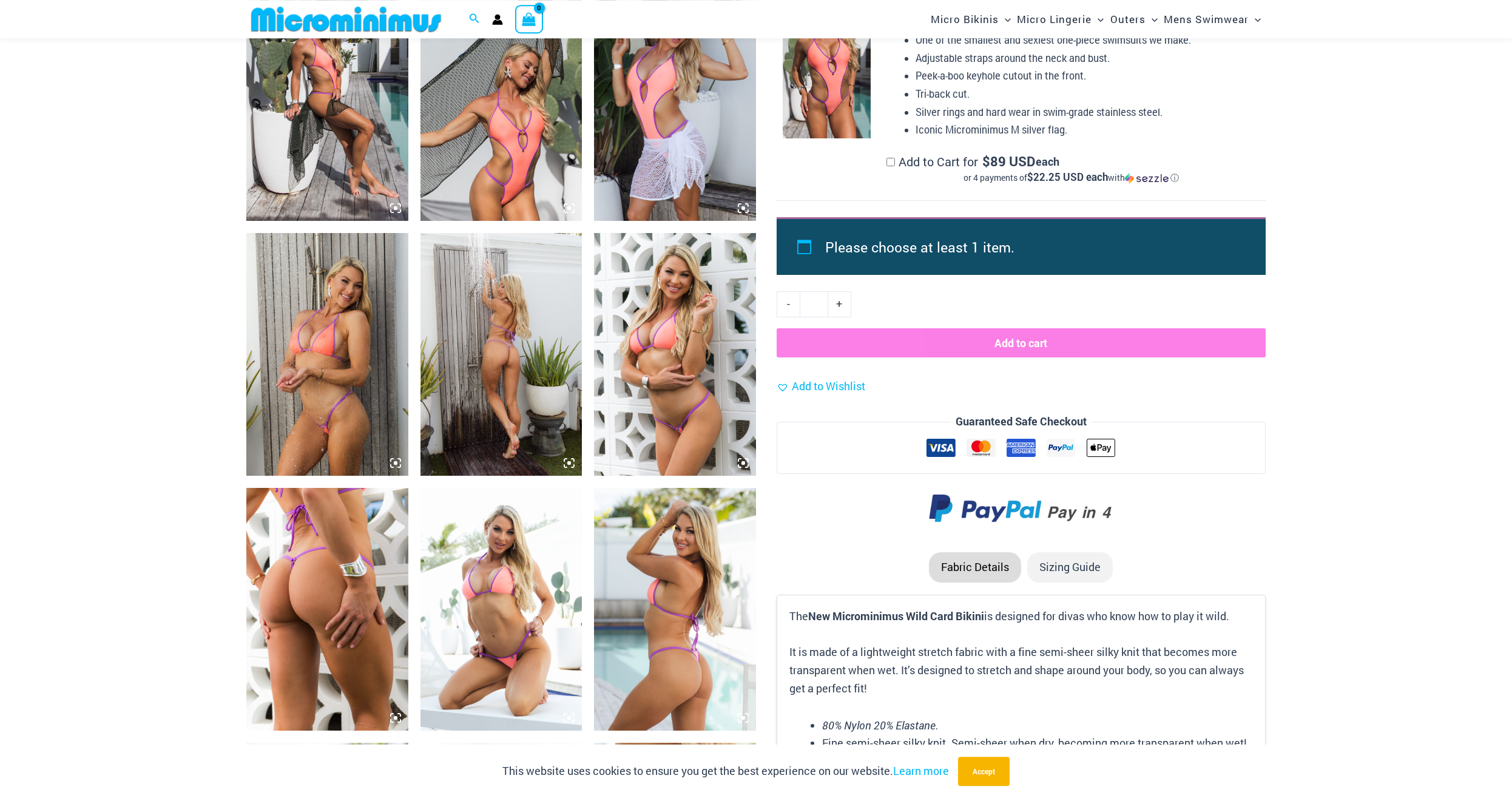
scroll to position [1231, 0]
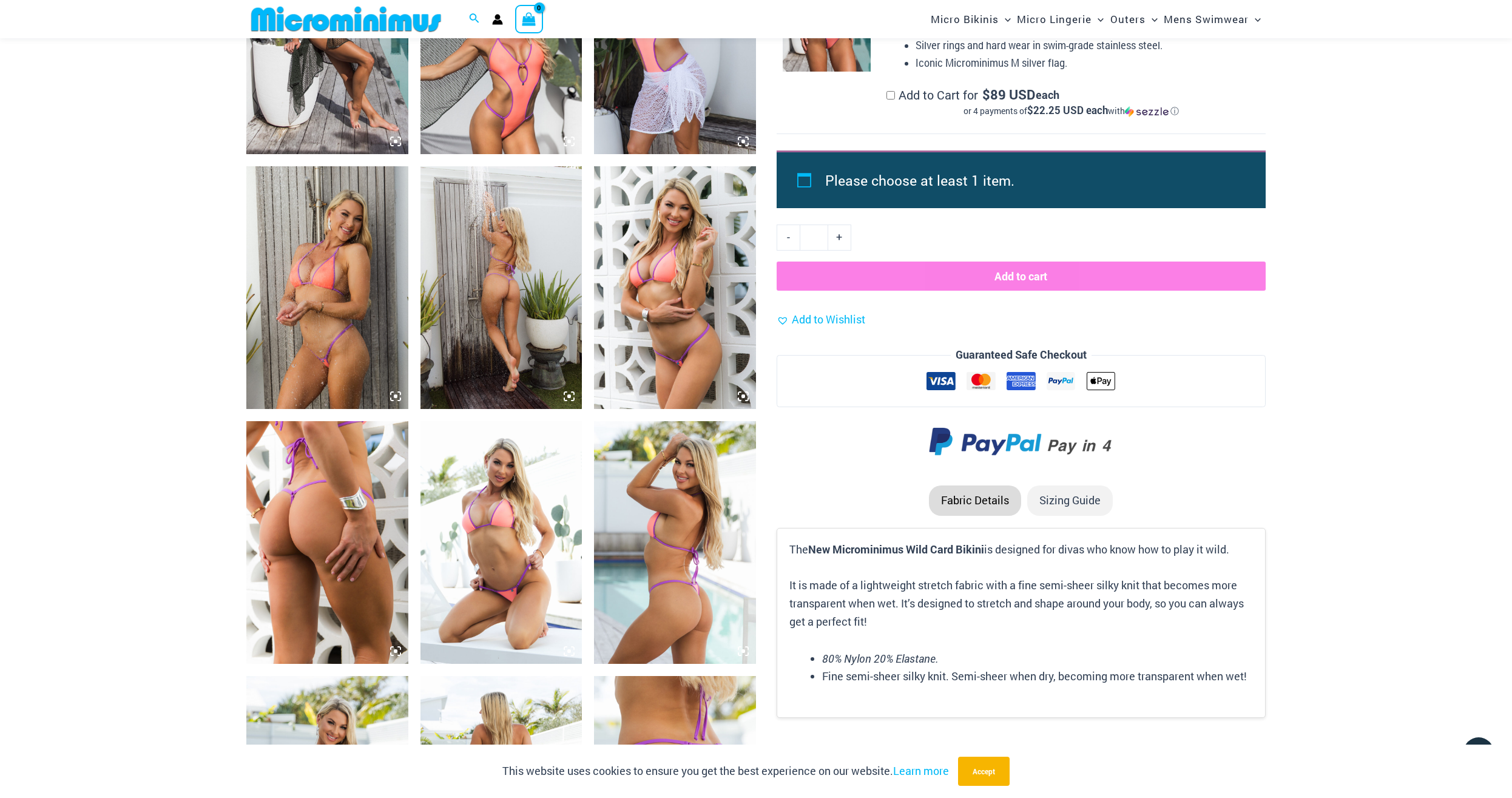
click at [513, 327] on img at bounding box center [501, 288] width 162 height 243
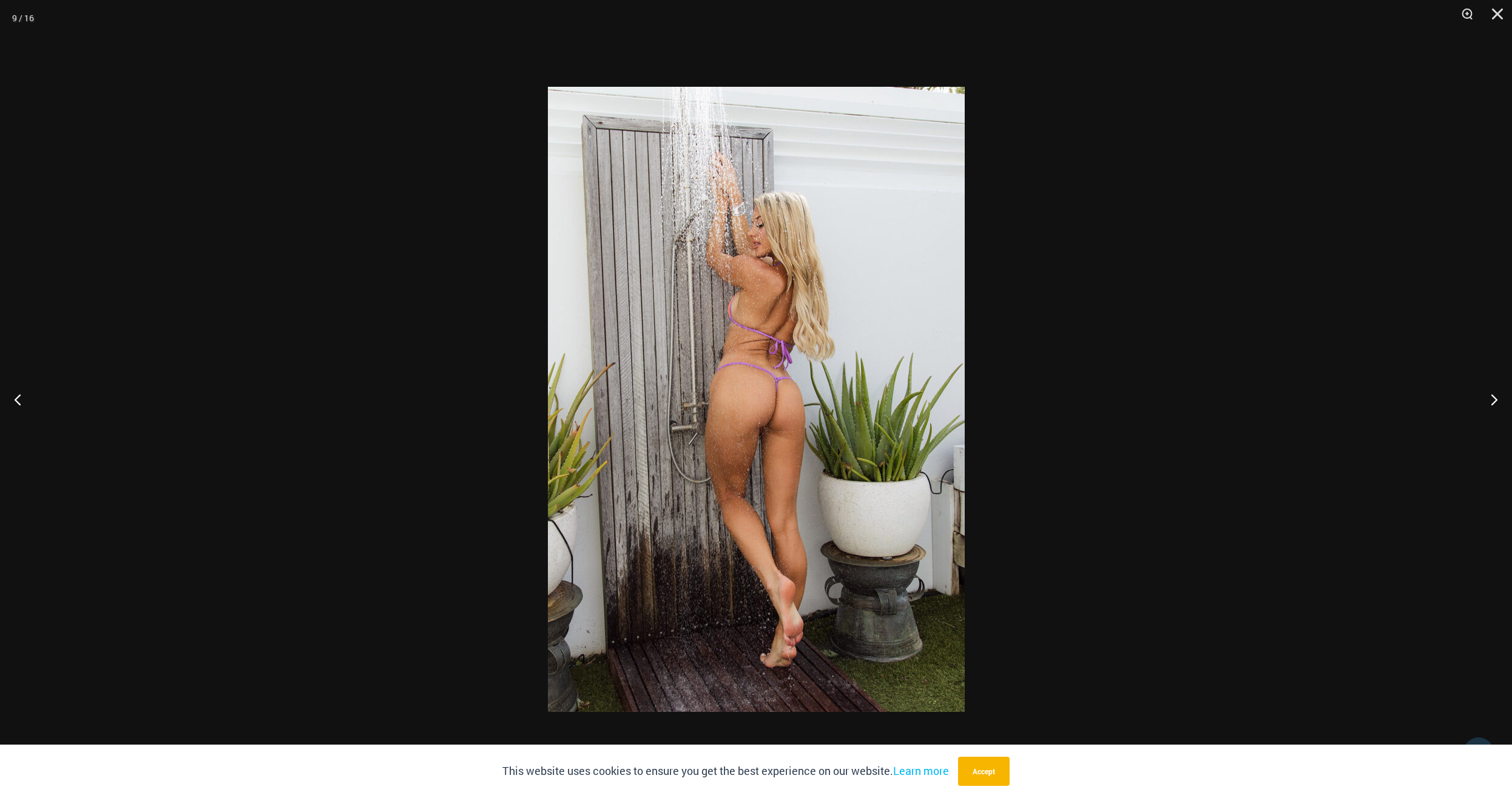
click at [731, 375] on img at bounding box center [756, 399] width 417 height 625
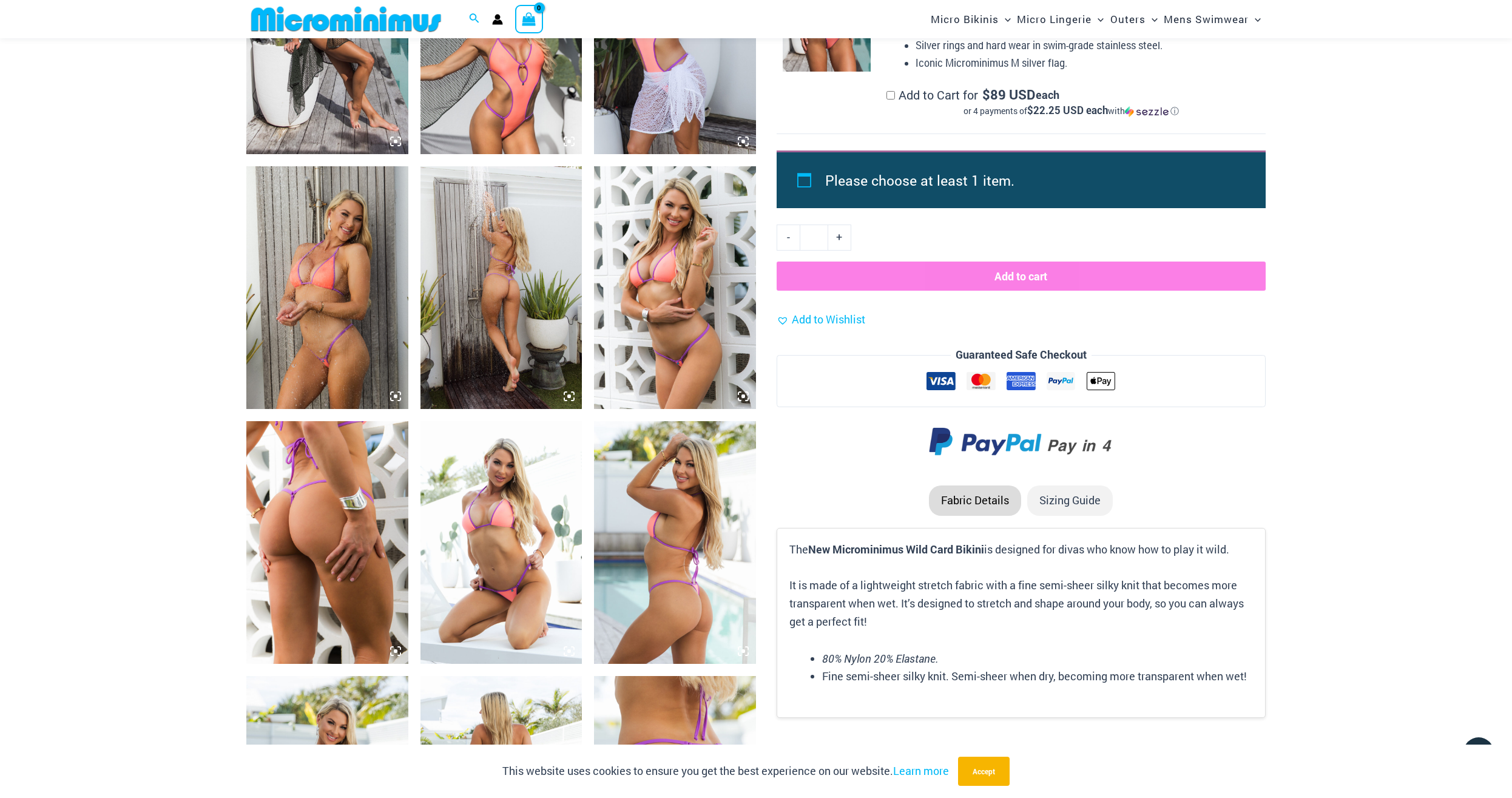
click at [325, 322] on img at bounding box center [327, 288] width 162 height 243
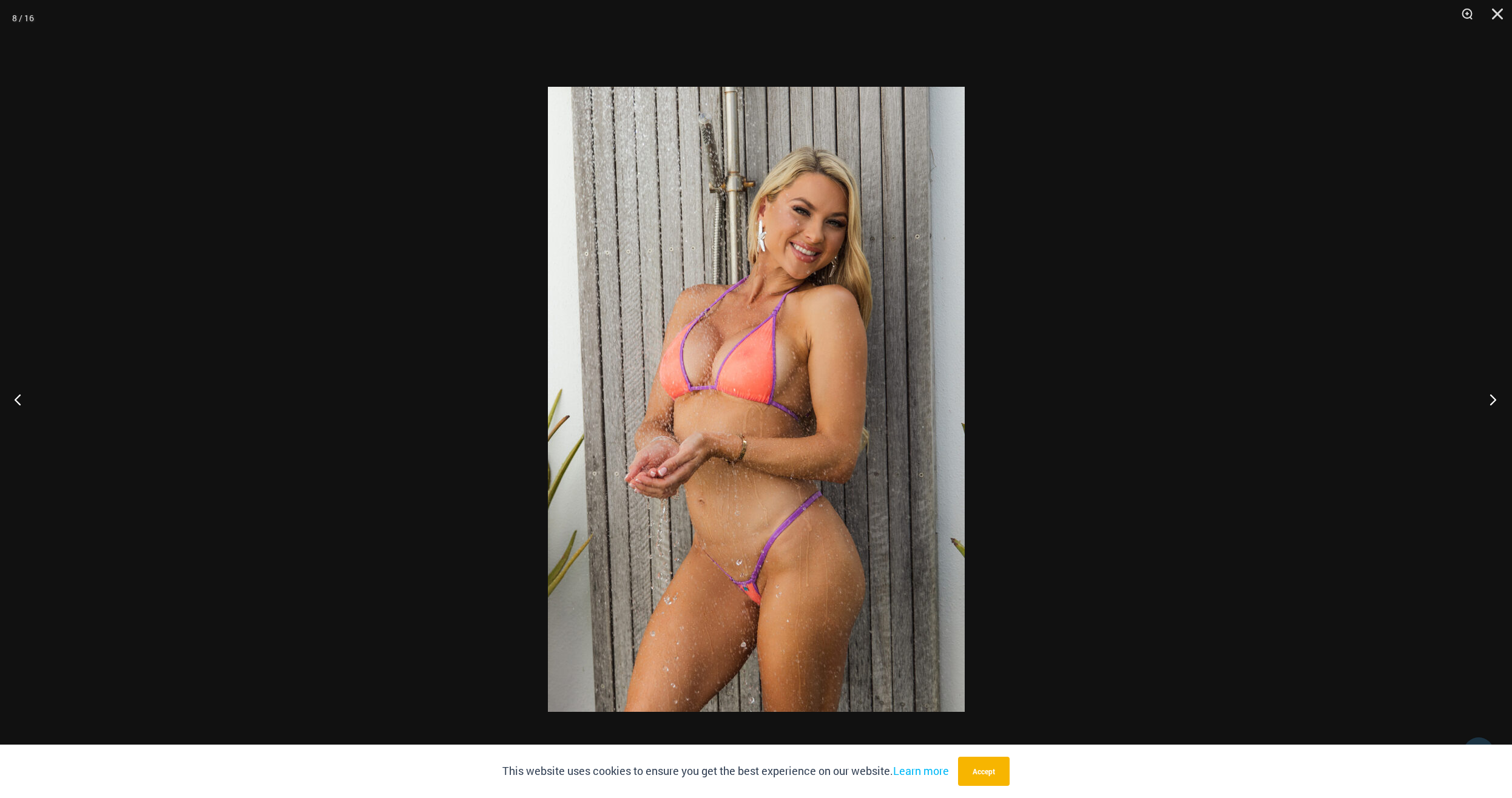
click at [1490, 403] on button "Next" at bounding box center [1489, 399] width 45 height 61
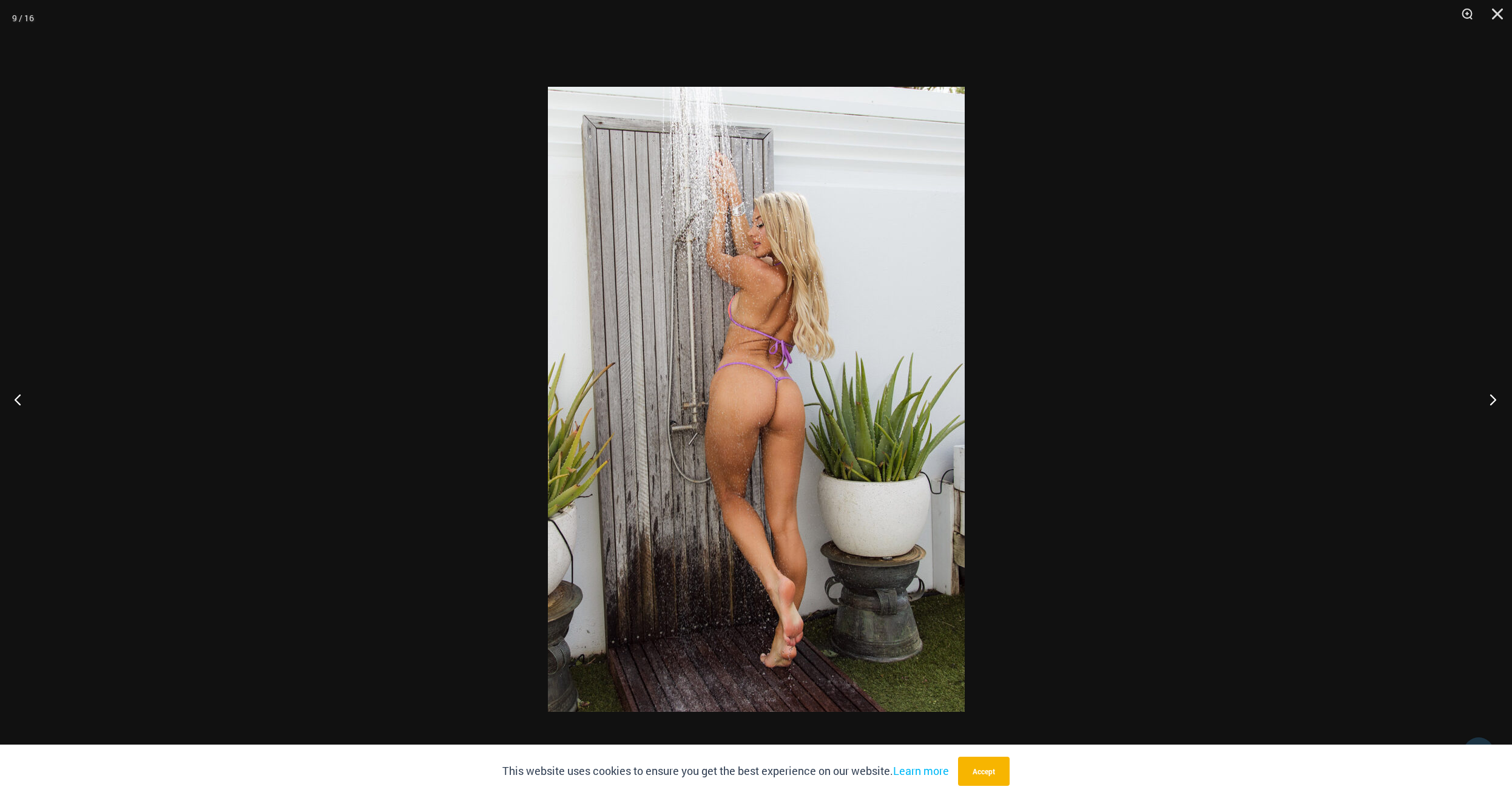
click at [1490, 403] on button "Next" at bounding box center [1489, 399] width 45 height 61
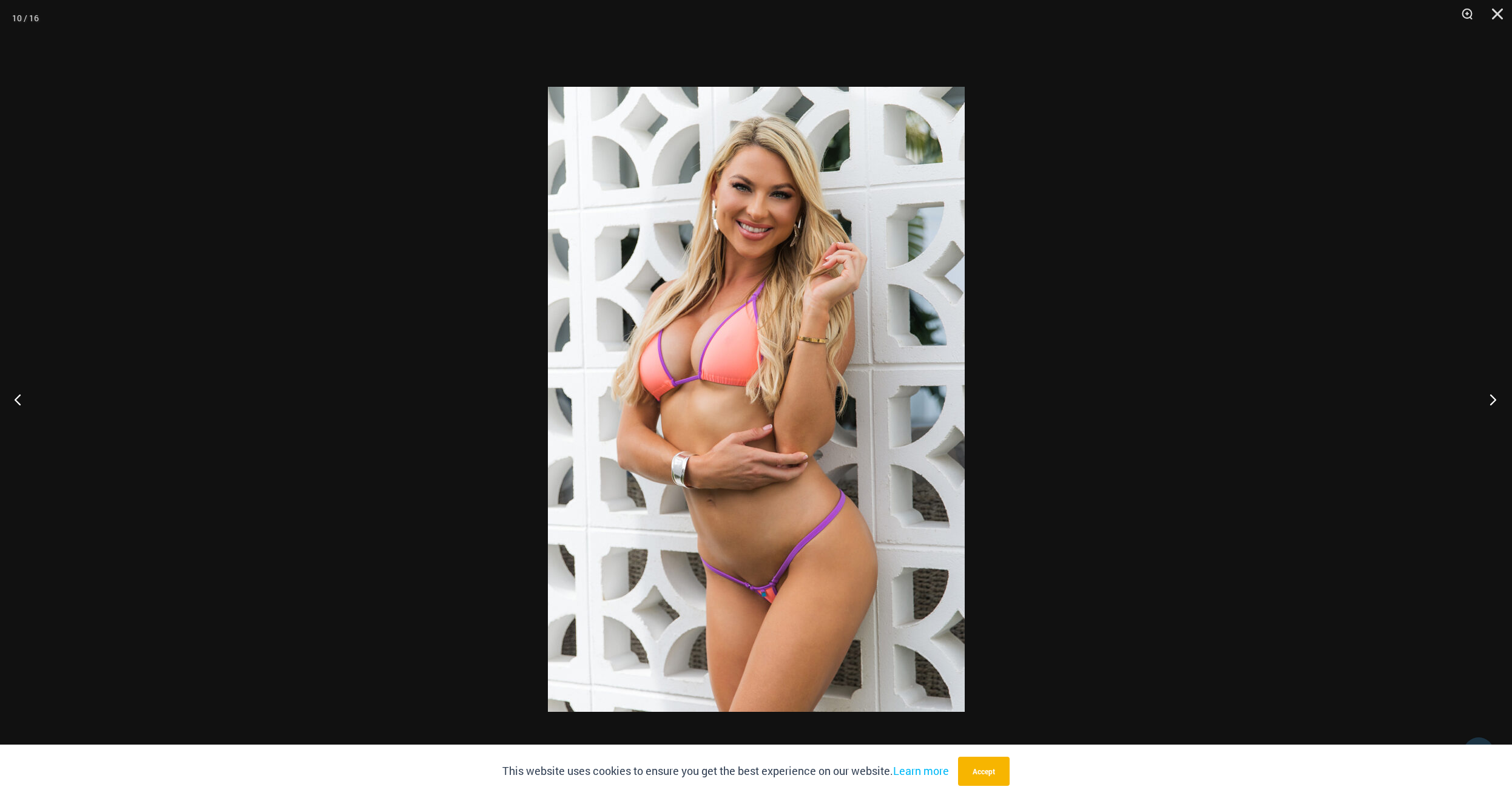
click at [1490, 403] on button "Next" at bounding box center [1489, 399] width 45 height 61
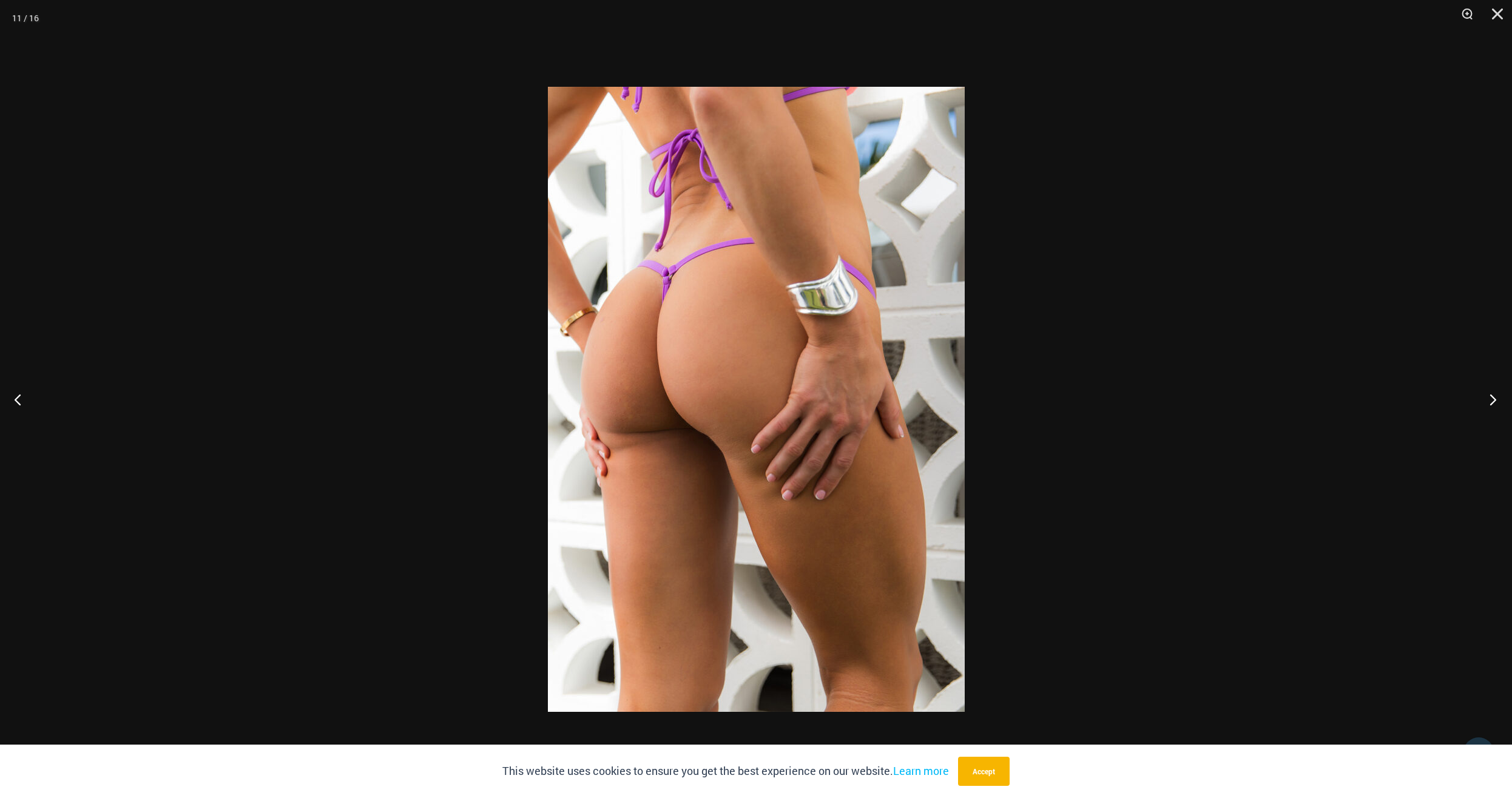
click at [1490, 403] on button "Next" at bounding box center [1489, 399] width 45 height 61
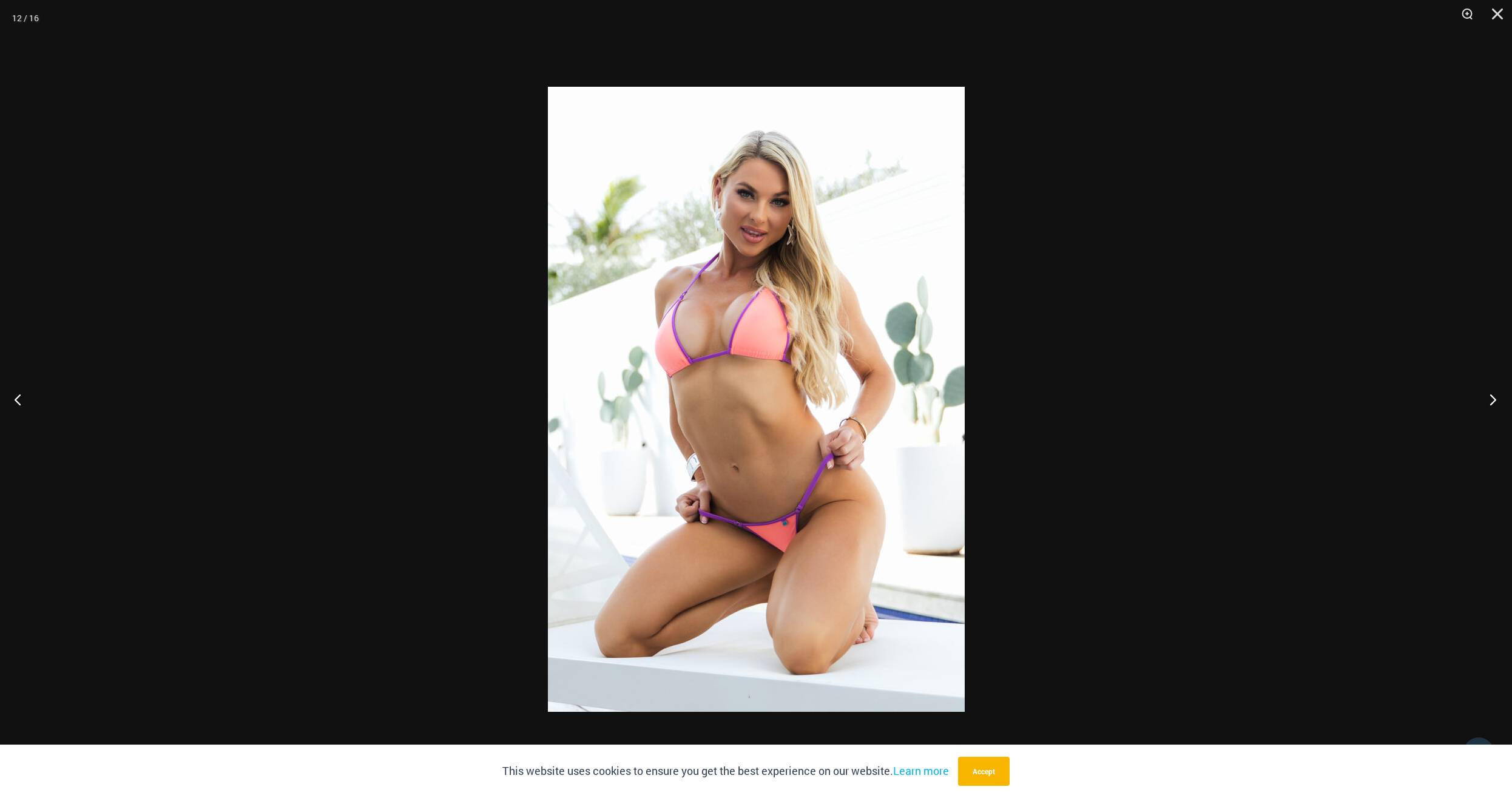
click at [1487, 403] on button "Next" at bounding box center [1489, 399] width 45 height 61
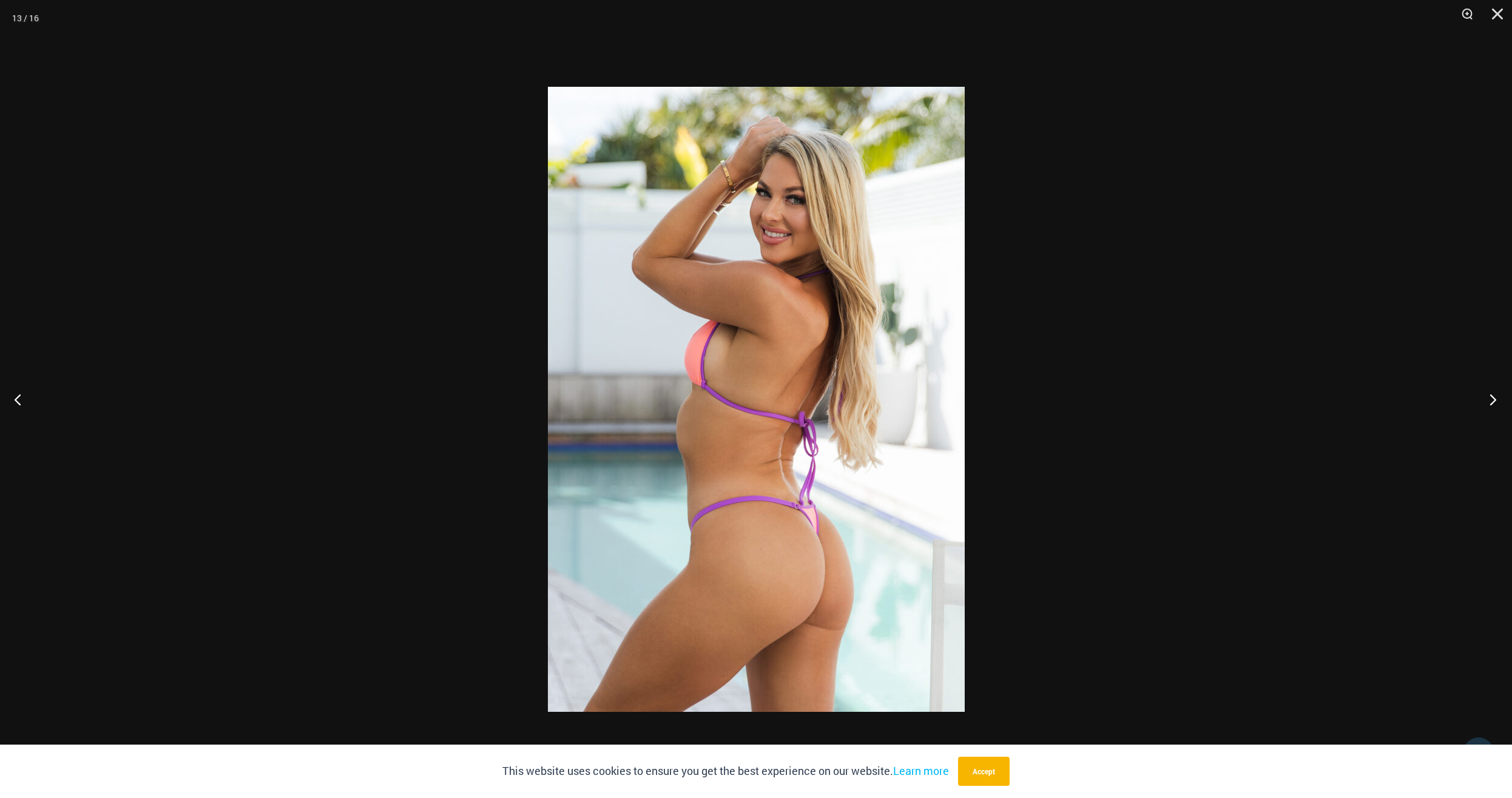
click at [1487, 403] on button "Next" at bounding box center [1489, 399] width 45 height 61
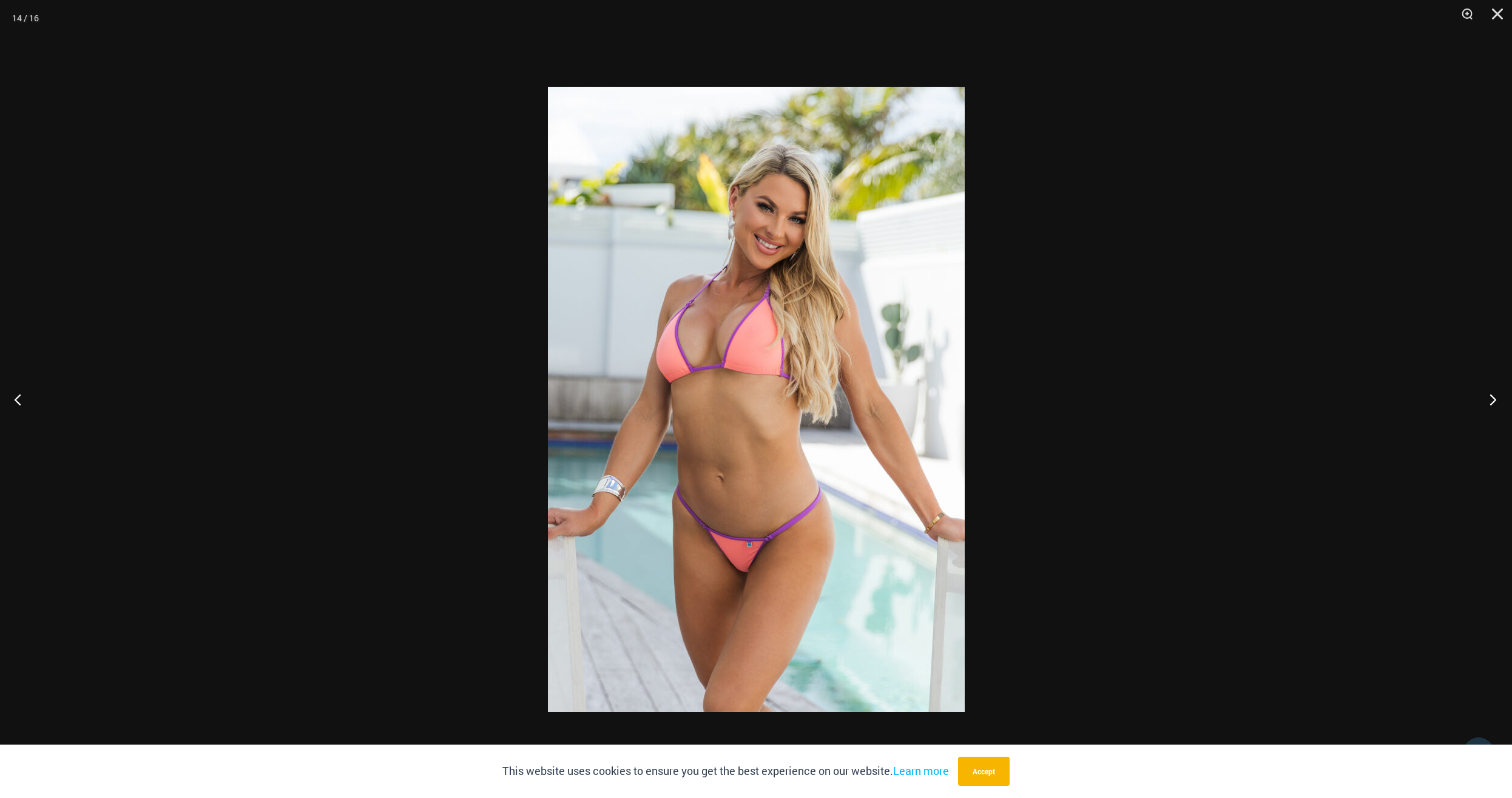
click at [1487, 403] on button "Next" at bounding box center [1489, 399] width 45 height 61
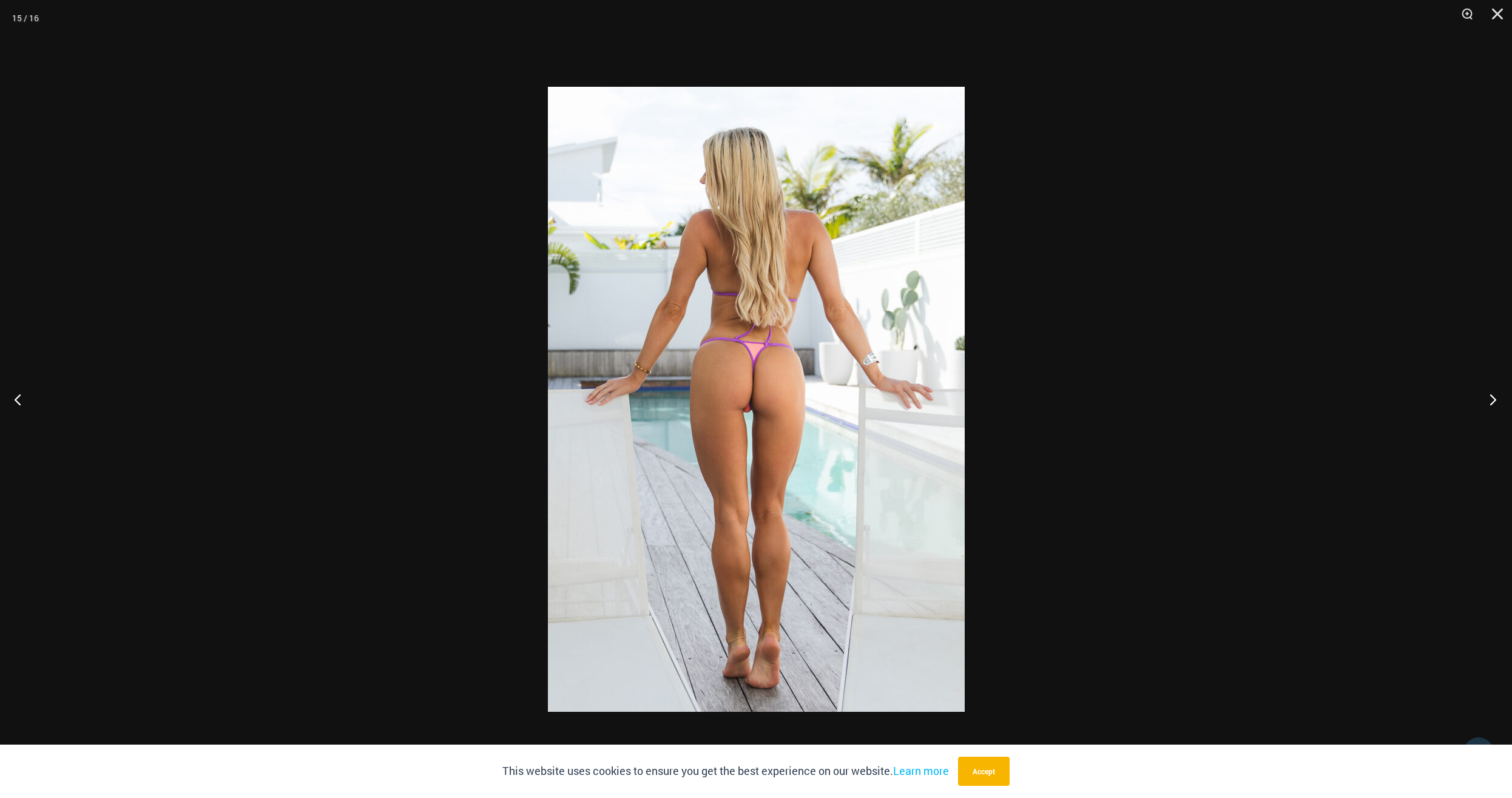
click at [1487, 403] on button "Next" at bounding box center [1489, 399] width 45 height 61
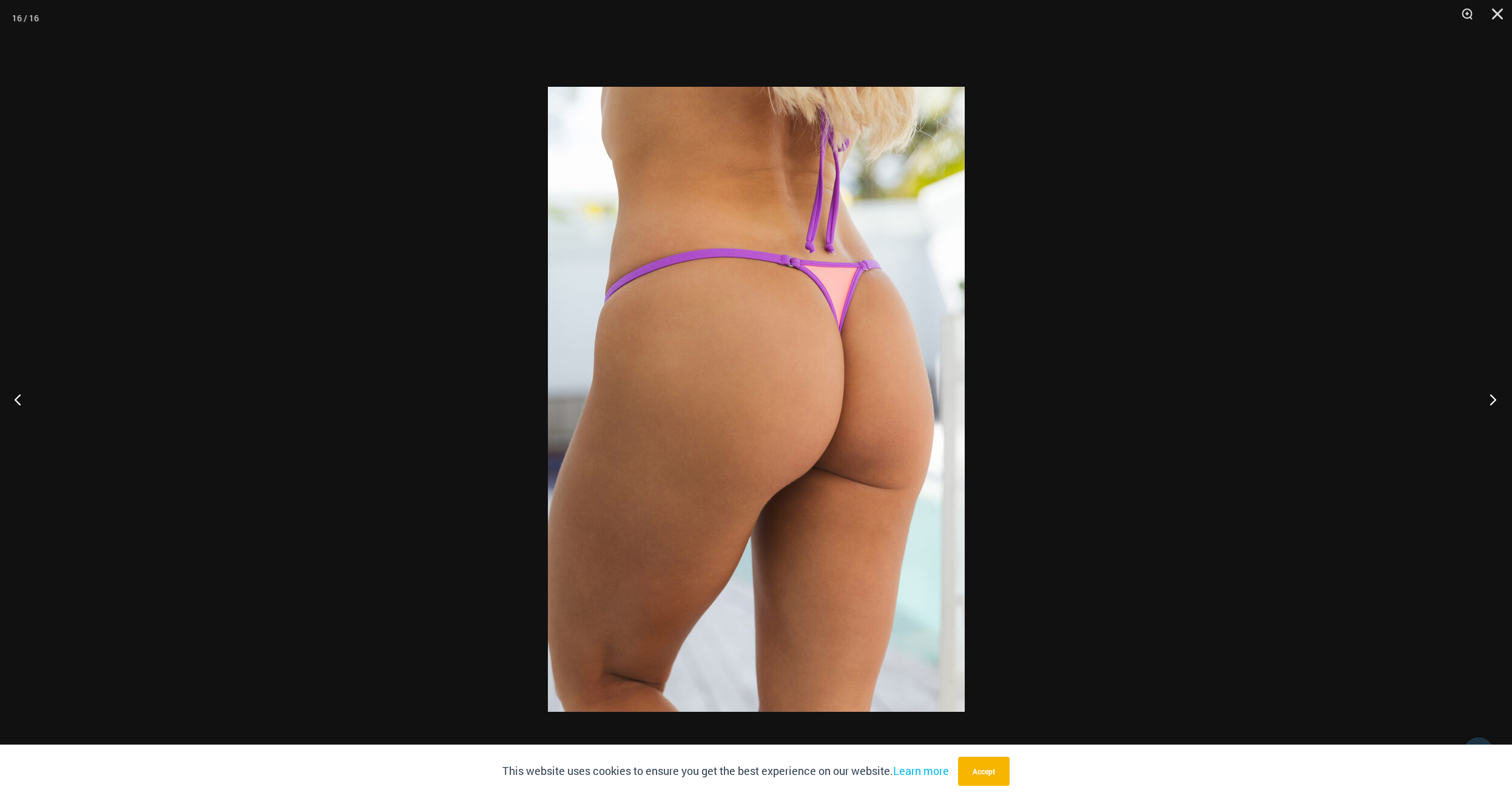
click at [1487, 403] on button "Next" at bounding box center [1489, 399] width 45 height 61
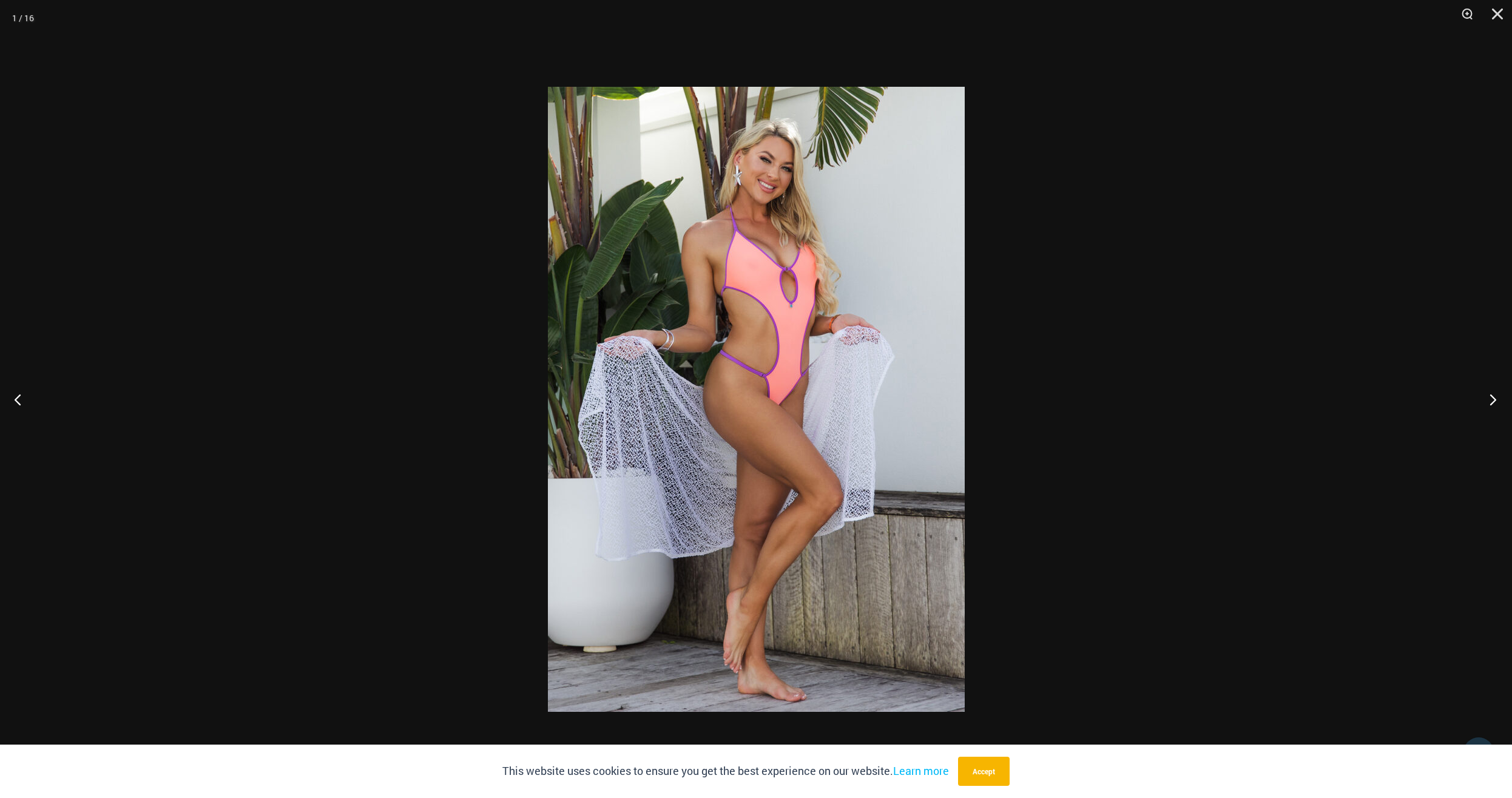
click at [1487, 403] on button "Next" at bounding box center [1489, 399] width 45 height 61
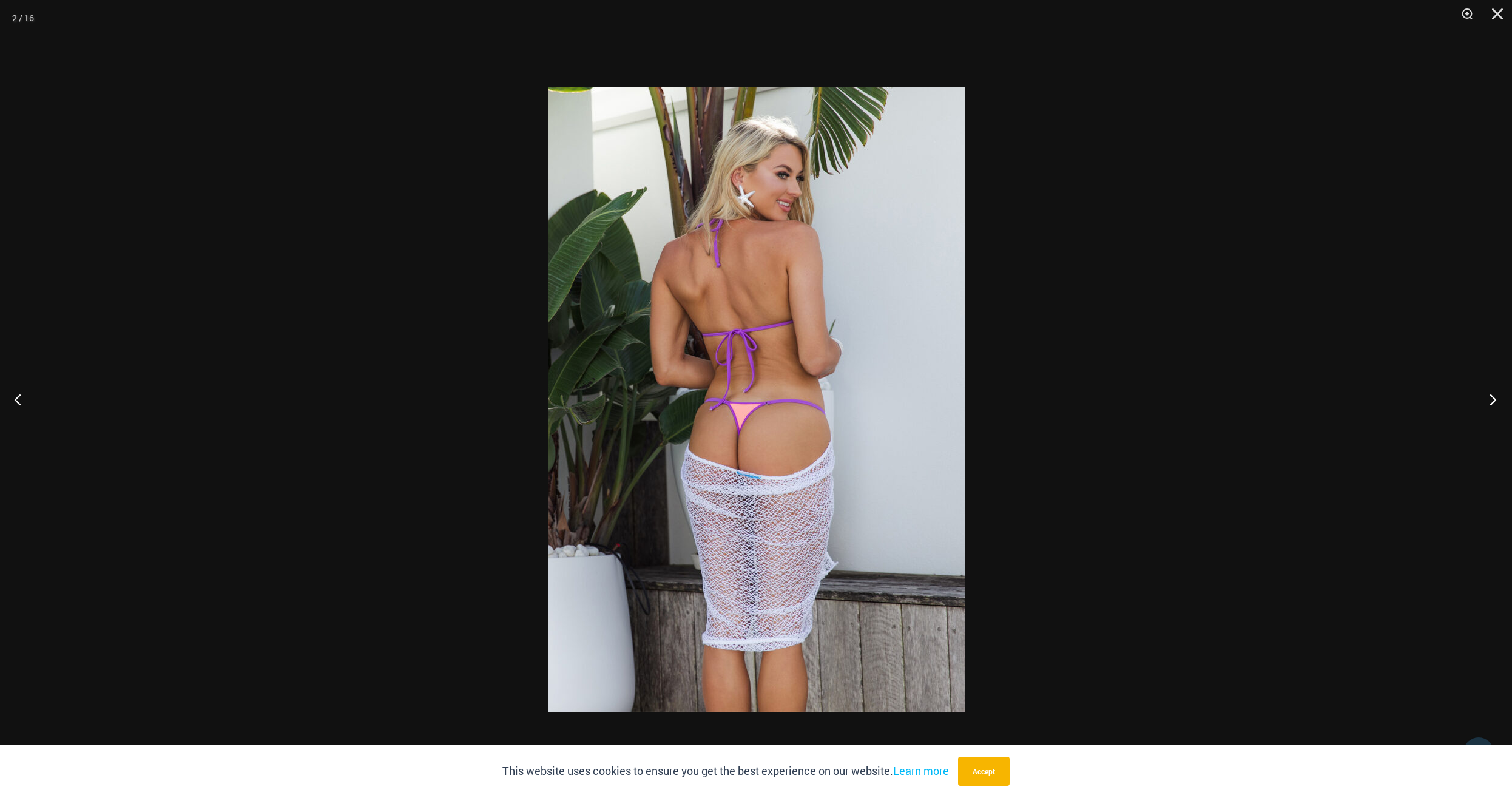
click at [1486, 403] on button "Next" at bounding box center [1489, 399] width 45 height 61
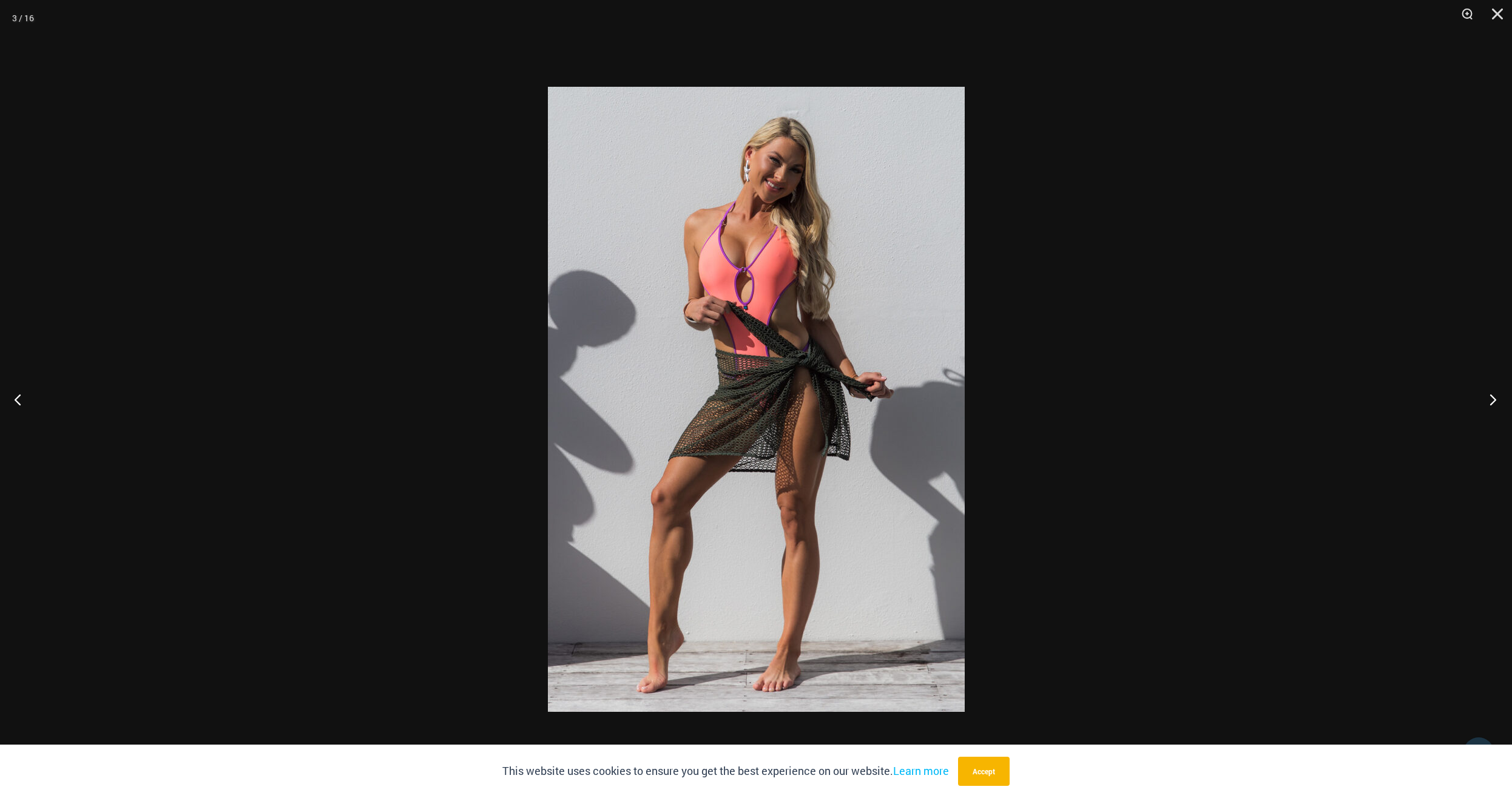
click at [1486, 403] on button "Next" at bounding box center [1489, 399] width 45 height 61
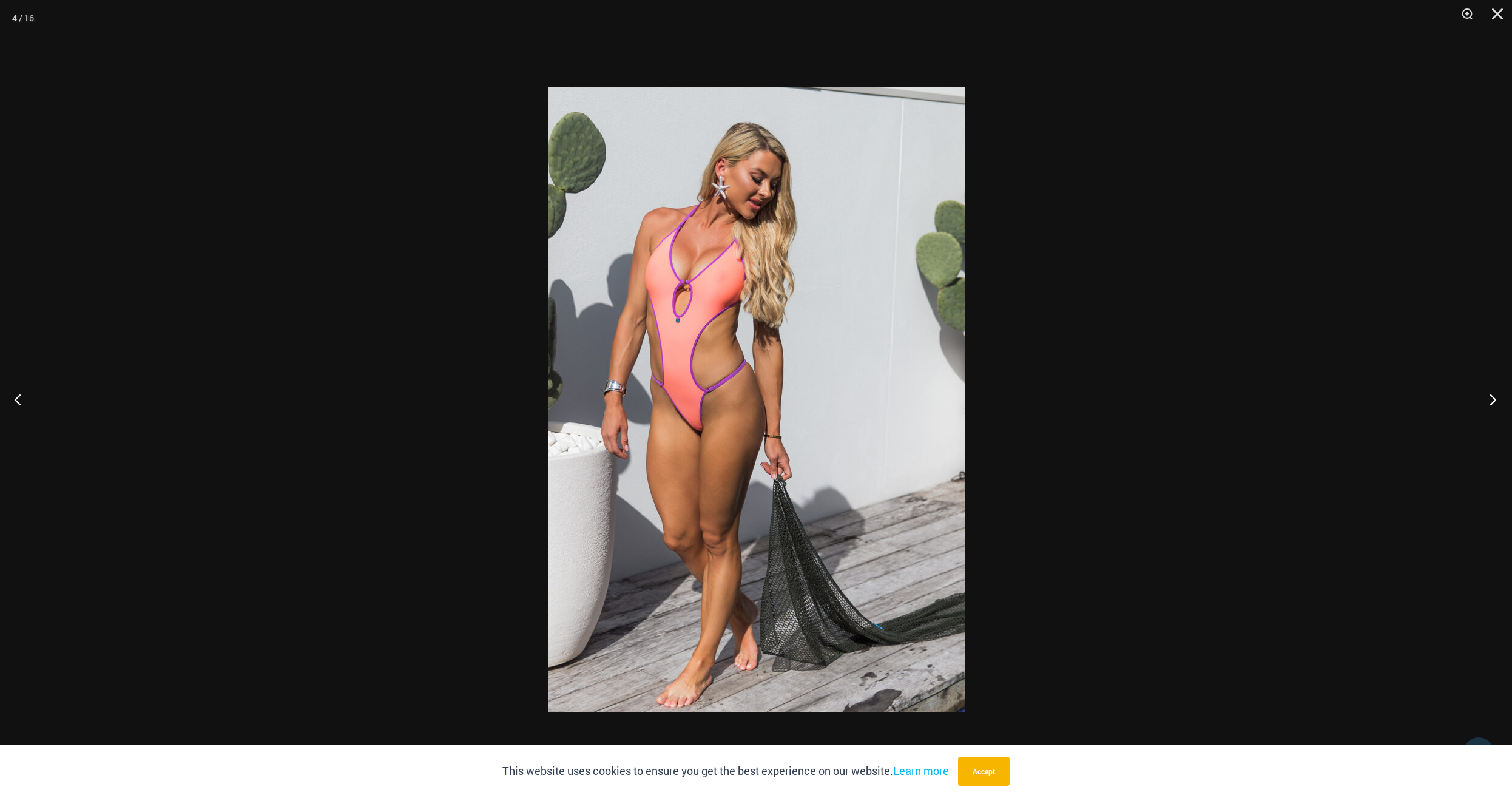
click at [1486, 403] on button "Next" at bounding box center [1489, 399] width 45 height 61
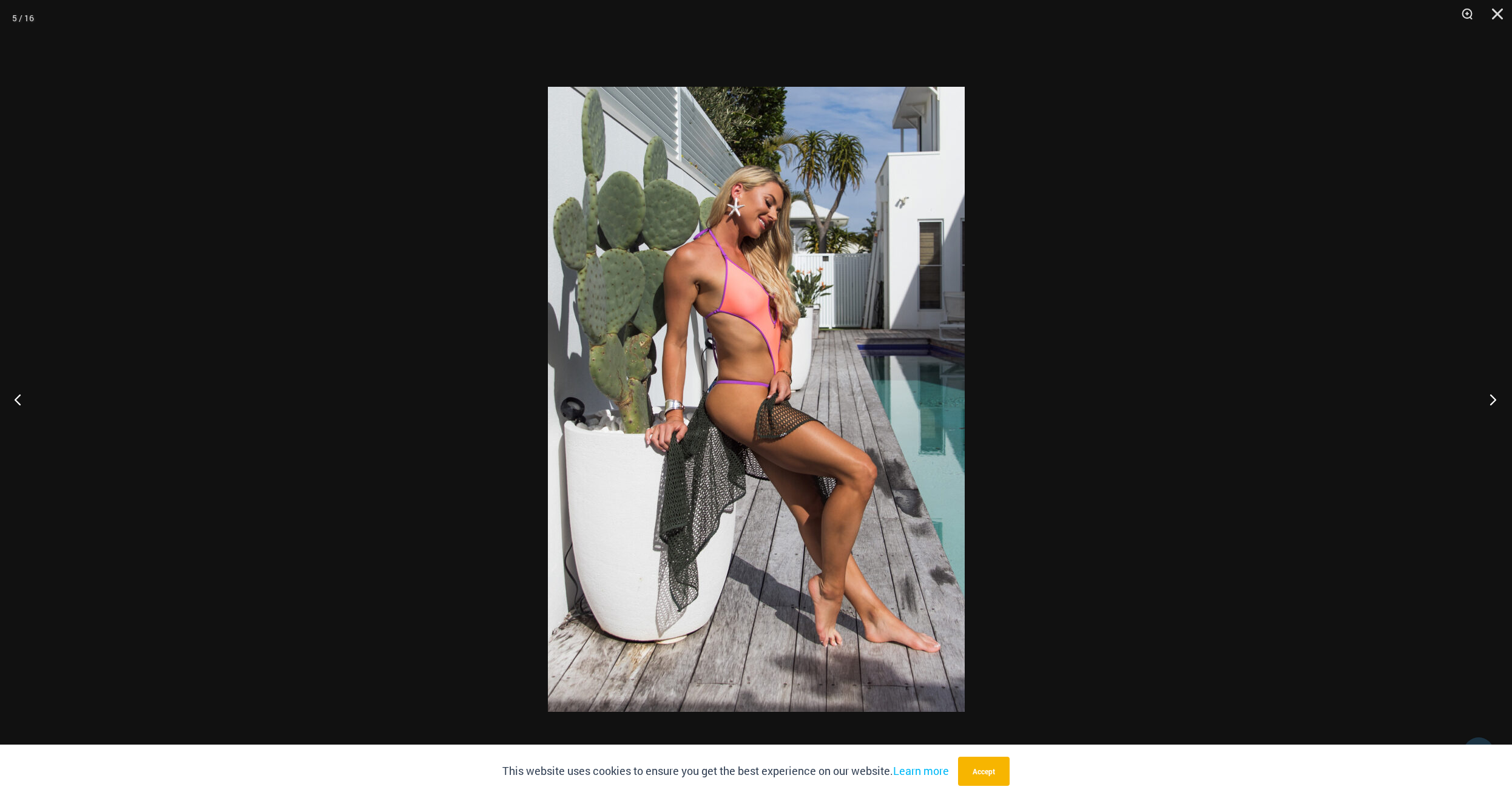
click at [1486, 403] on button "Next" at bounding box center [1489, 399] width 45 height 61
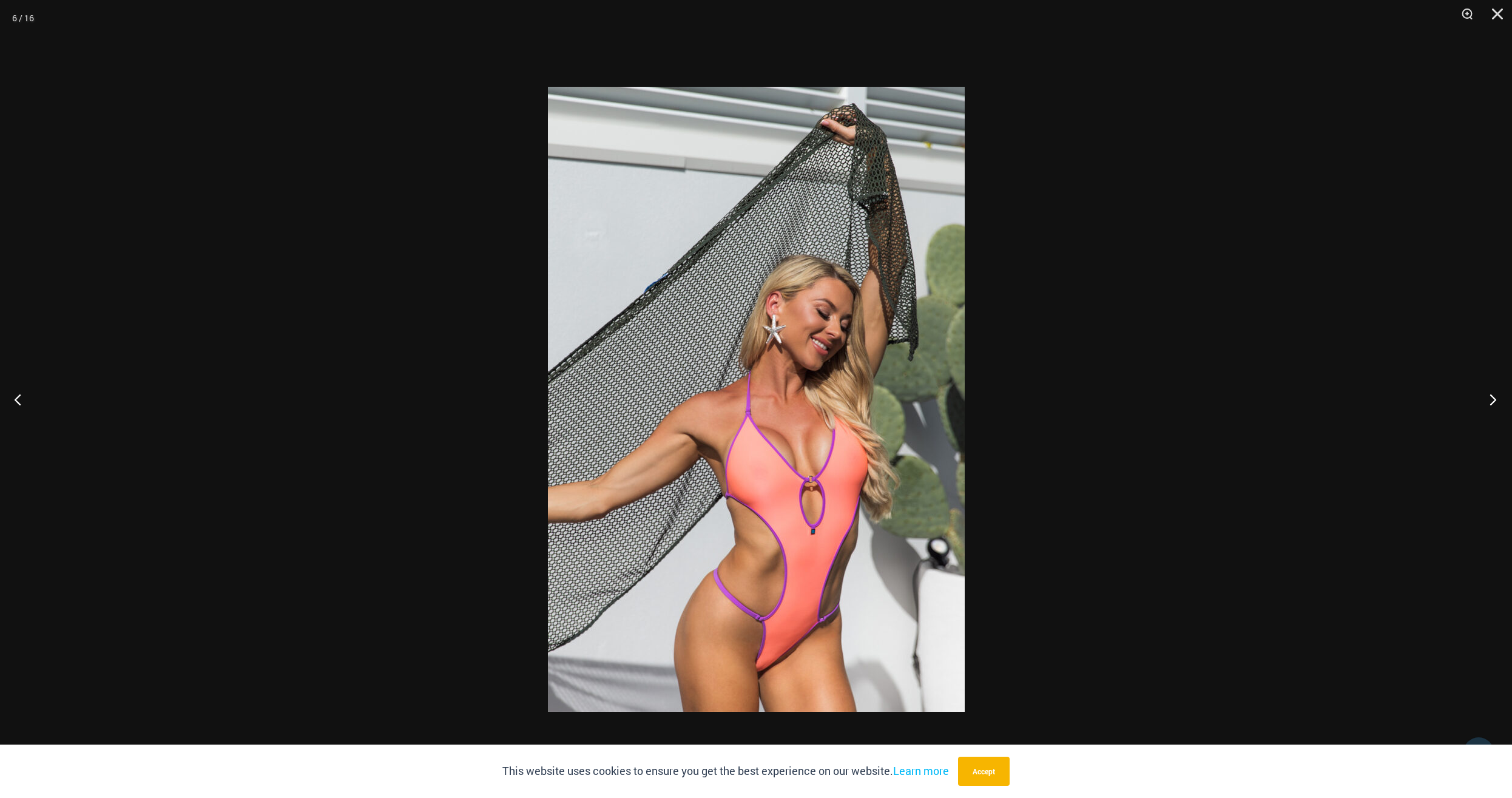
click at [1485, 404] on button "Next" at bounding box center [1489, 399] width 45 height 61
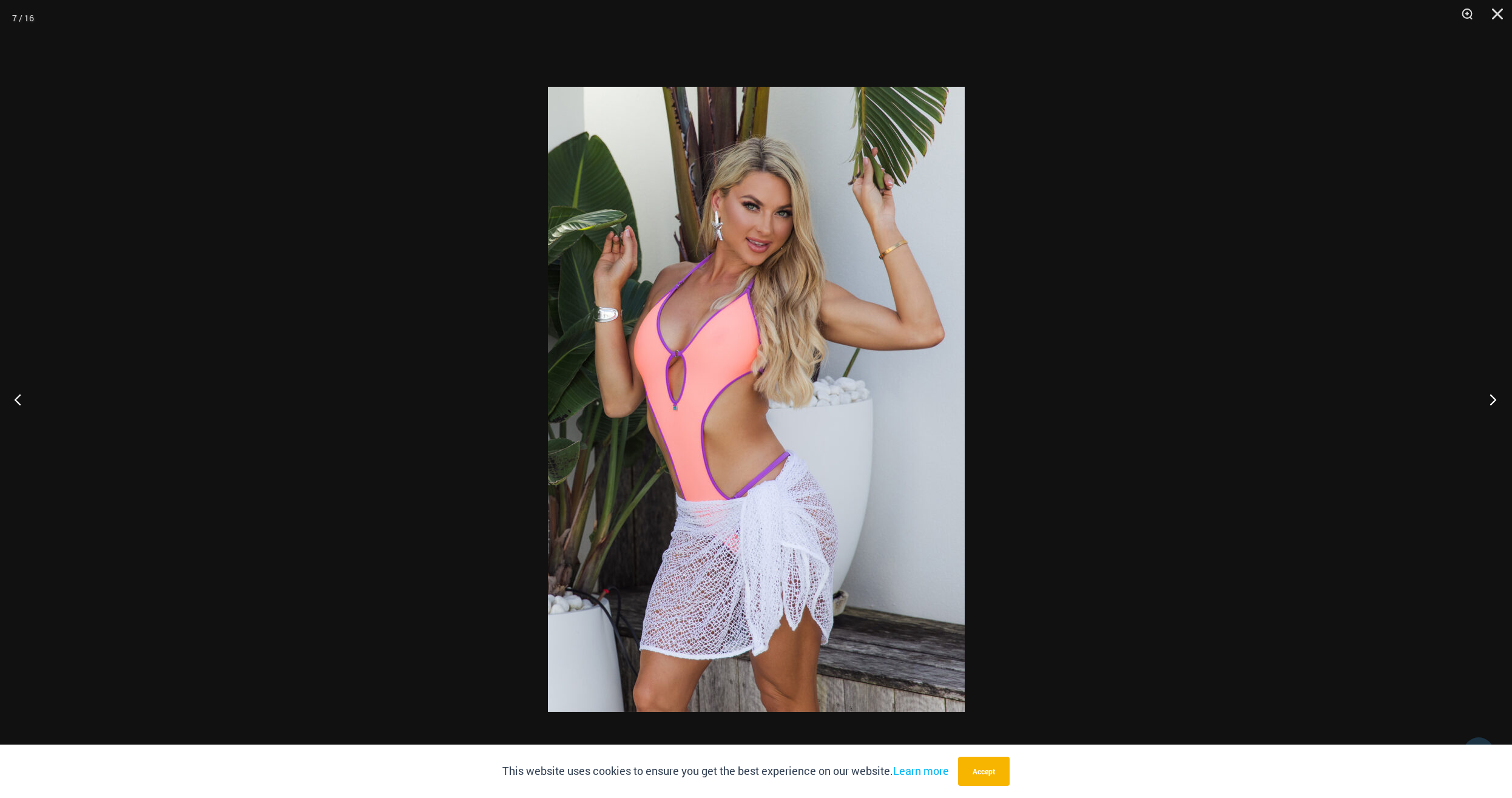
click at [1485, 404] on button "Next" at bounding box center [1489, 399] width 45 height 61
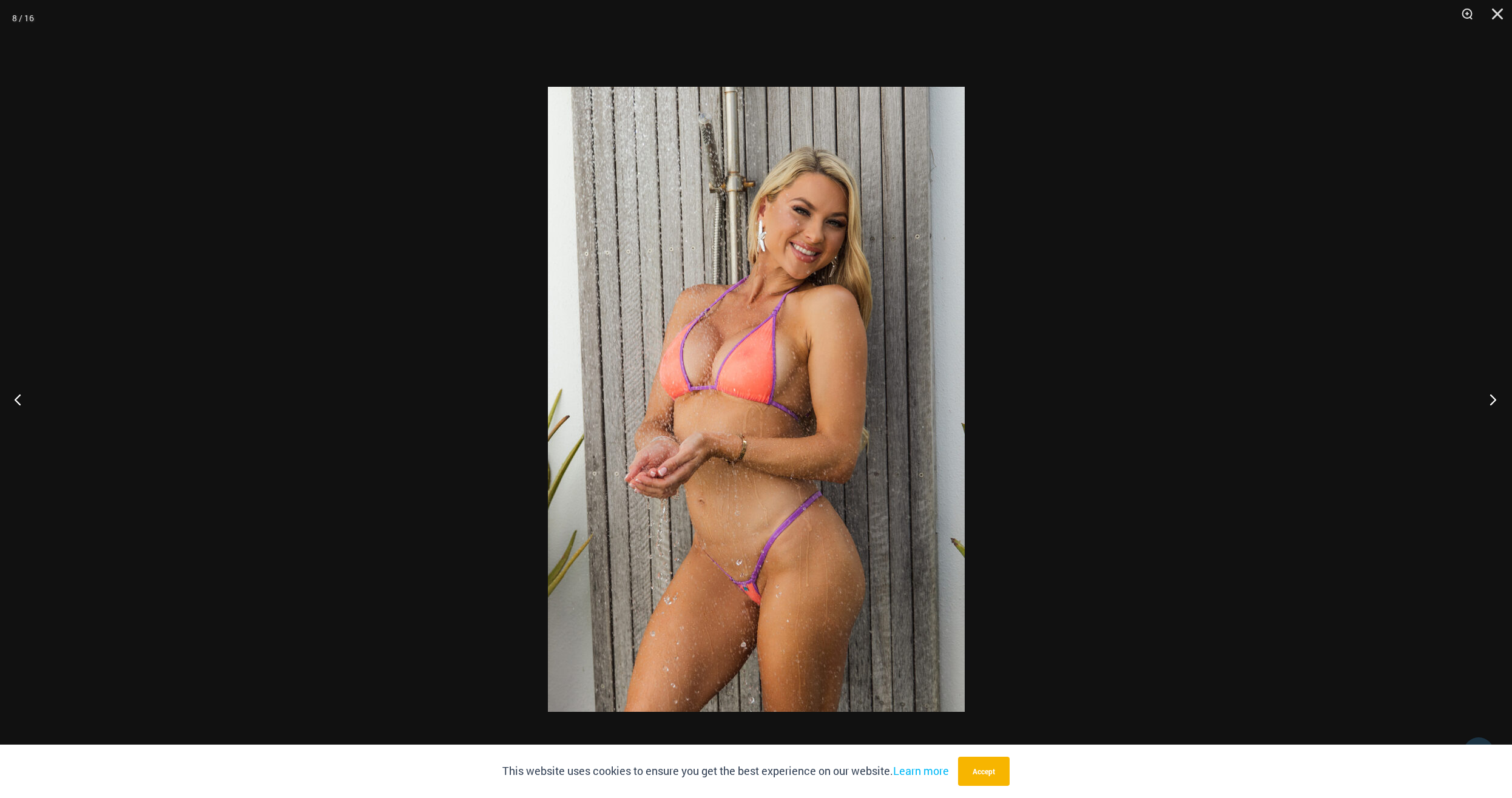
click at [1485, 404] on button "Next" at bounding box center [1489, 399] width 45 height 61
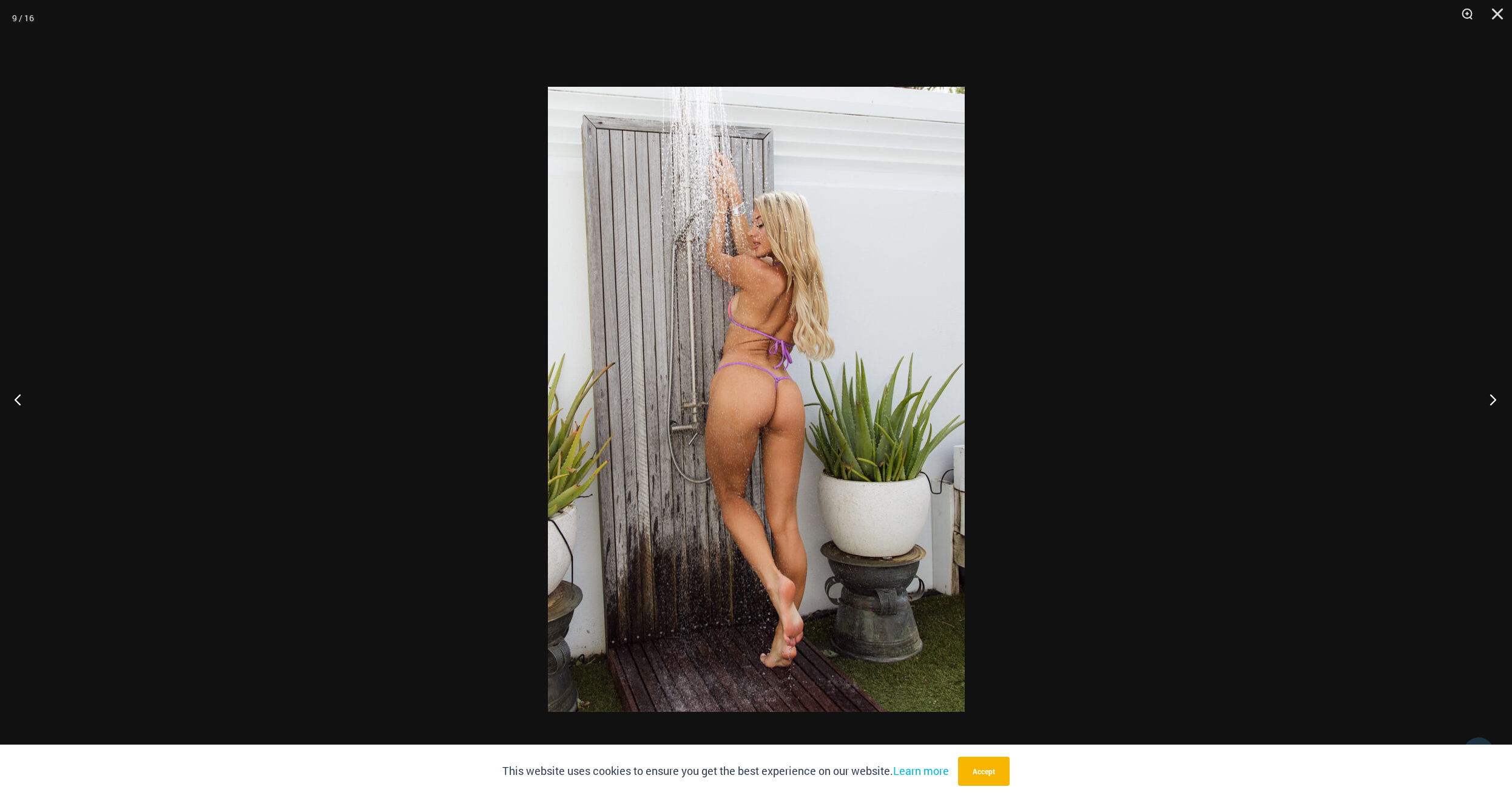
click at [1485, 404] on button "Next" at bounding box center [1489, 399] width 45 height 61
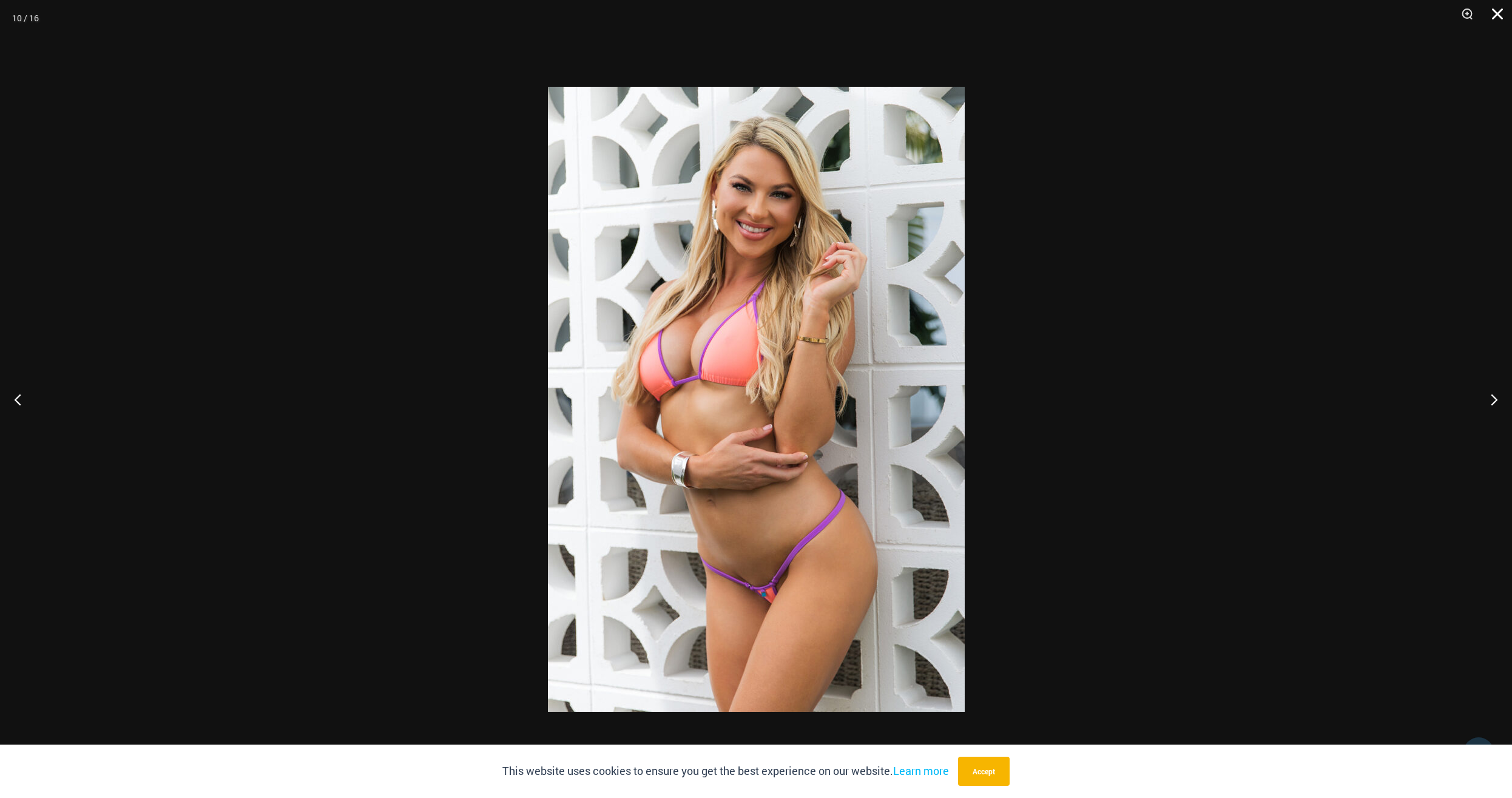
click at [1497, 4] on button "Close" at bounding box center [1493, 18] width 30 height 37
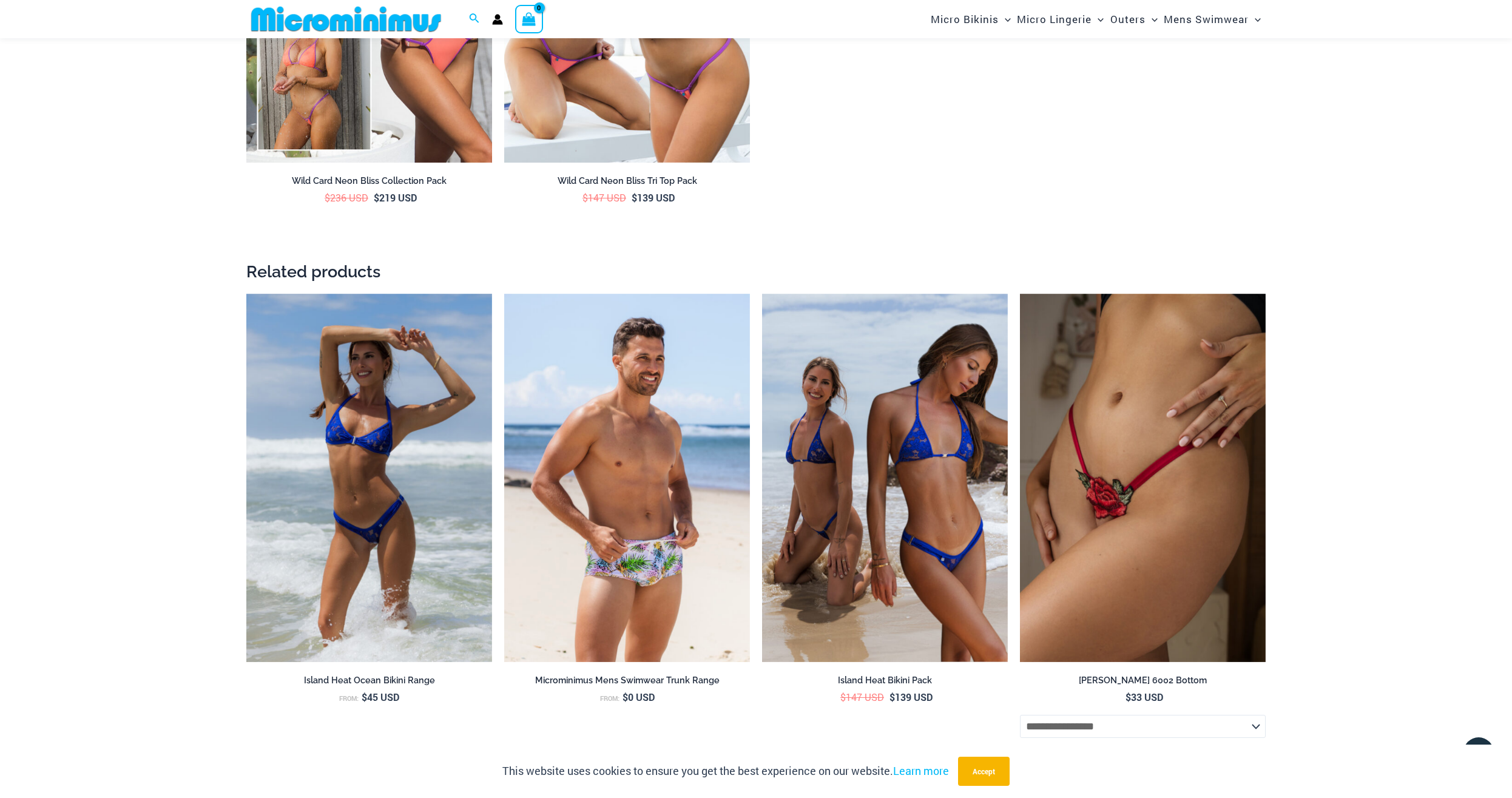
scroll to position [2159, 0]
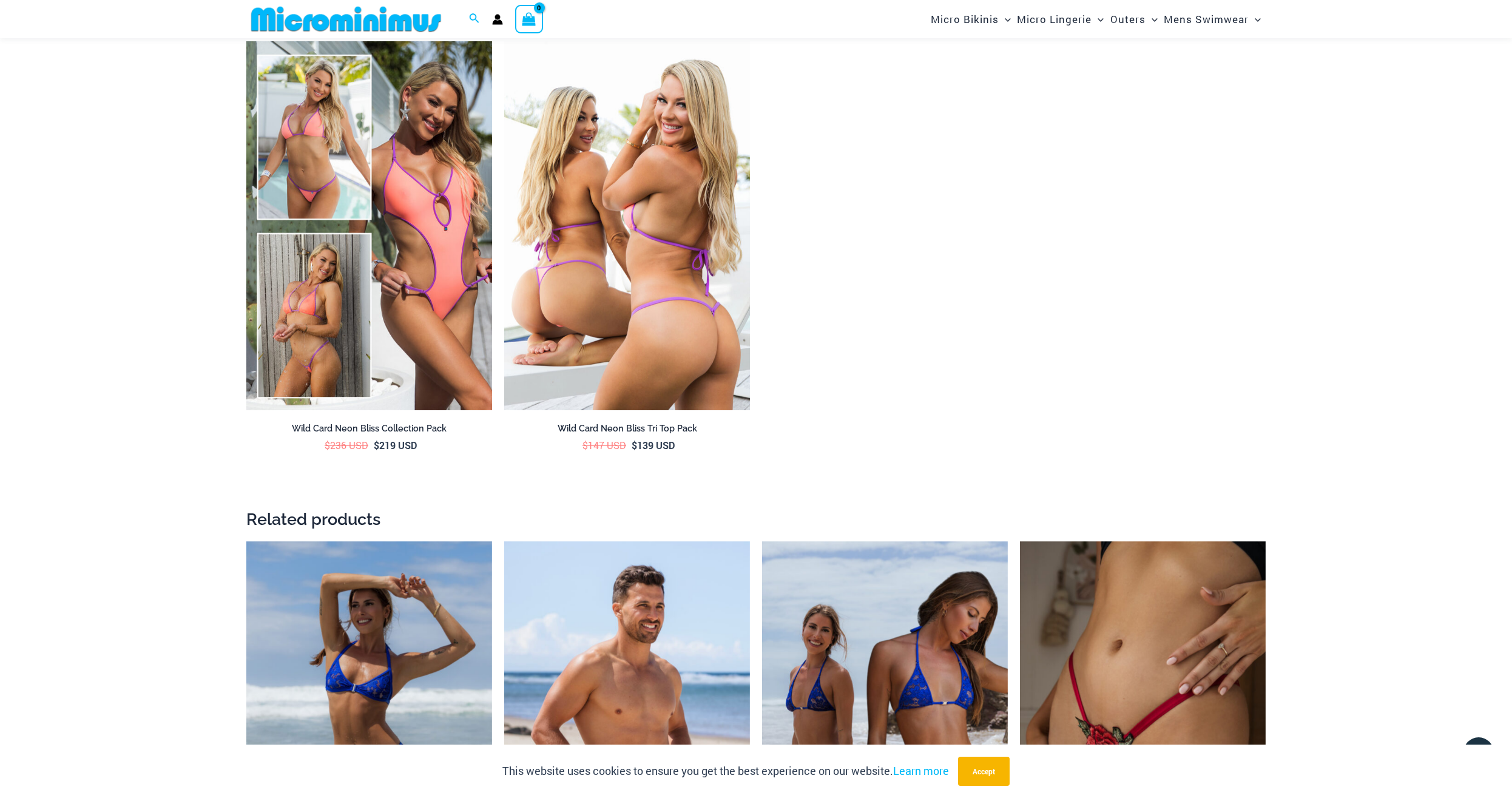
click at [672, 309] on img at bounding box center [627, 226] width 246 height 369
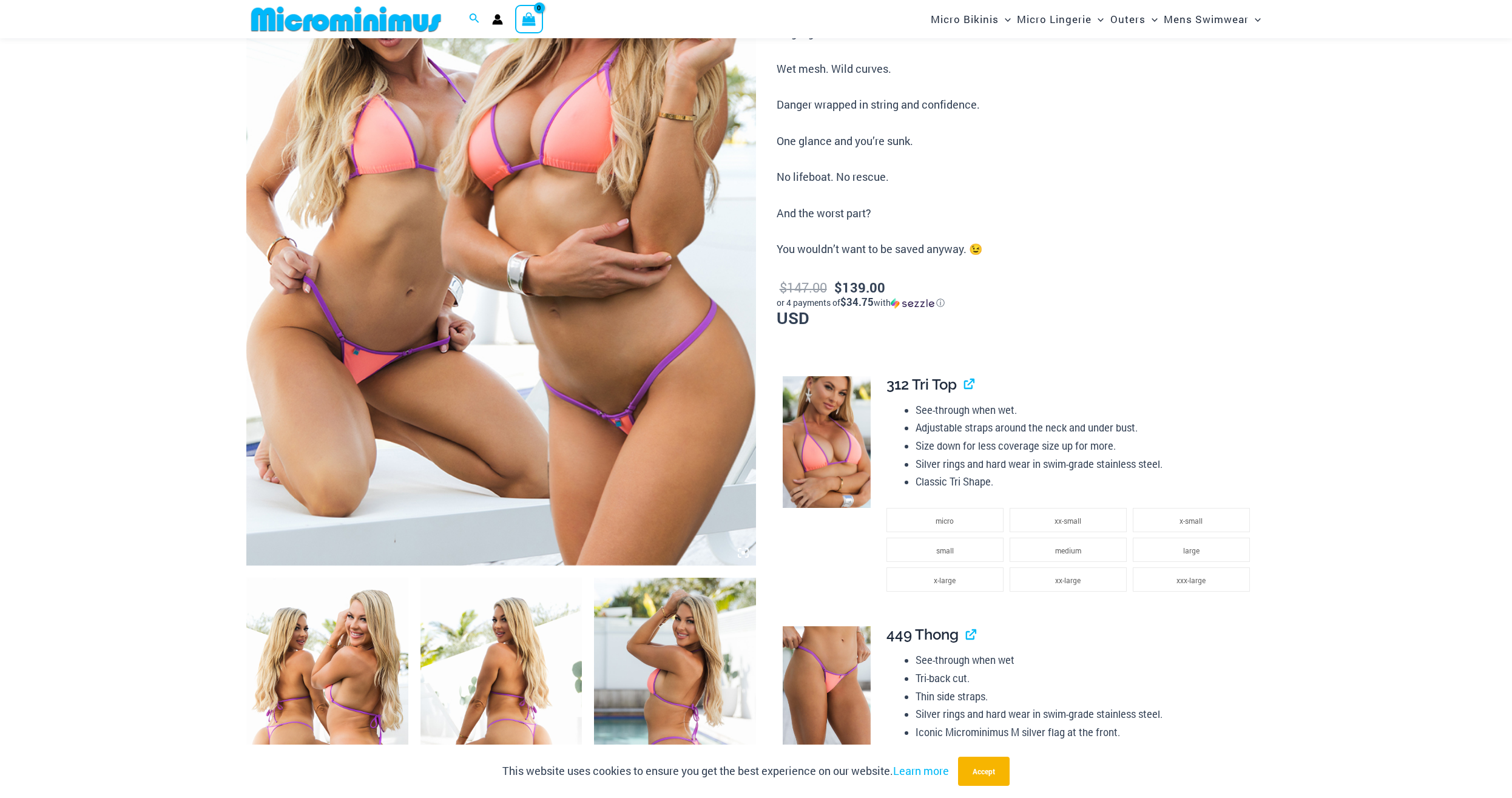
scroll to position [608, 0]
